Goal: Task Accomplishment & Management: Manage account settings

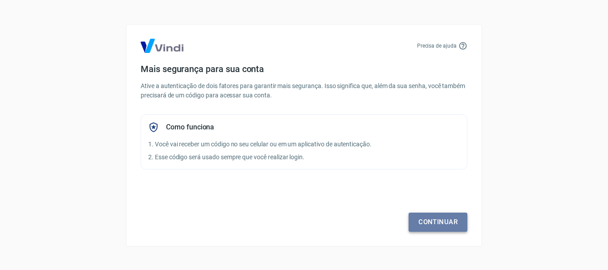
click at [431, 222] on link "Continuar" at bounding box center [438, 222] width 59 height 19
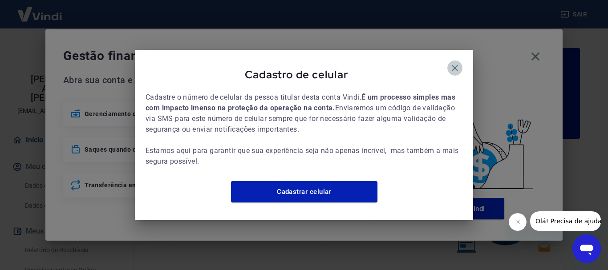
click at [456, 65] on icon "button" at bounding box center [455, 68] width 11 height 11
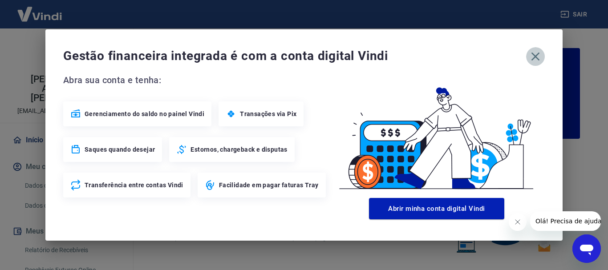
click at [535, 61] on icon "button" at bounding box center [536, 56] width 14 height 14
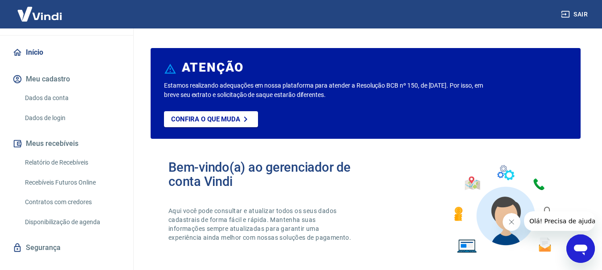
scroll to position [89, 0]
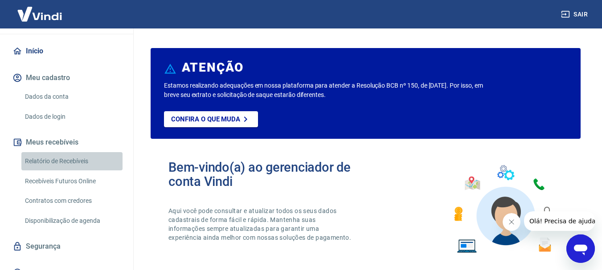
click at [79, 157] on link "Relatório de Recebíveis" at bounding box center [71, 161] width 101 height 18
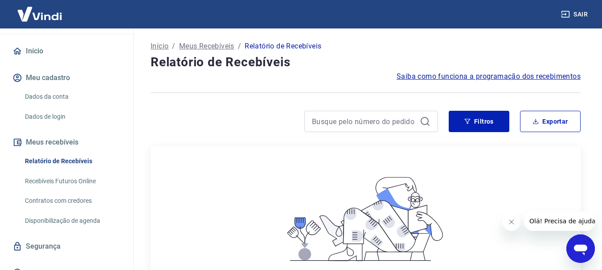
click at [88, 172] on link "Recebíveis Futuros Online" at bounding box center [71, 181] width 101 height 18
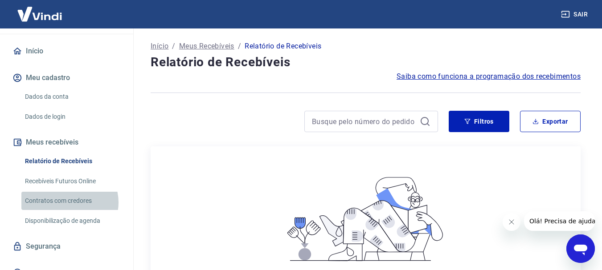
click at [69, 193] on link "Contratos com credores" at bounding box center [71, 201] width 101 height 18
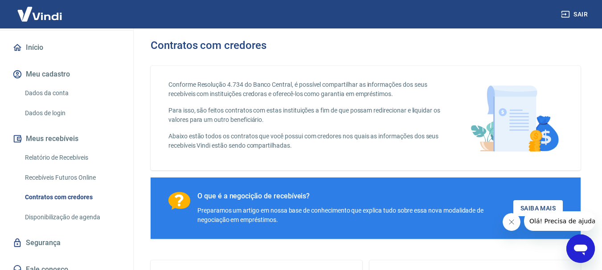
click at [55, 74] on button "Meu cadastro" at bounding box center [67, 75] width 112 height 20
click at [55, 84] on link "Dados da conta" at bounding box center [71, 93] width 101 height 18
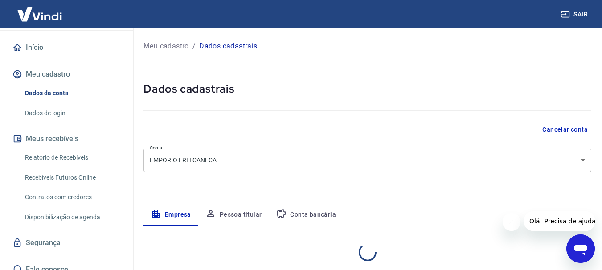
select select "SP"
select select "business"
